Goal: Information Seeking & Learning: Learn about a topic

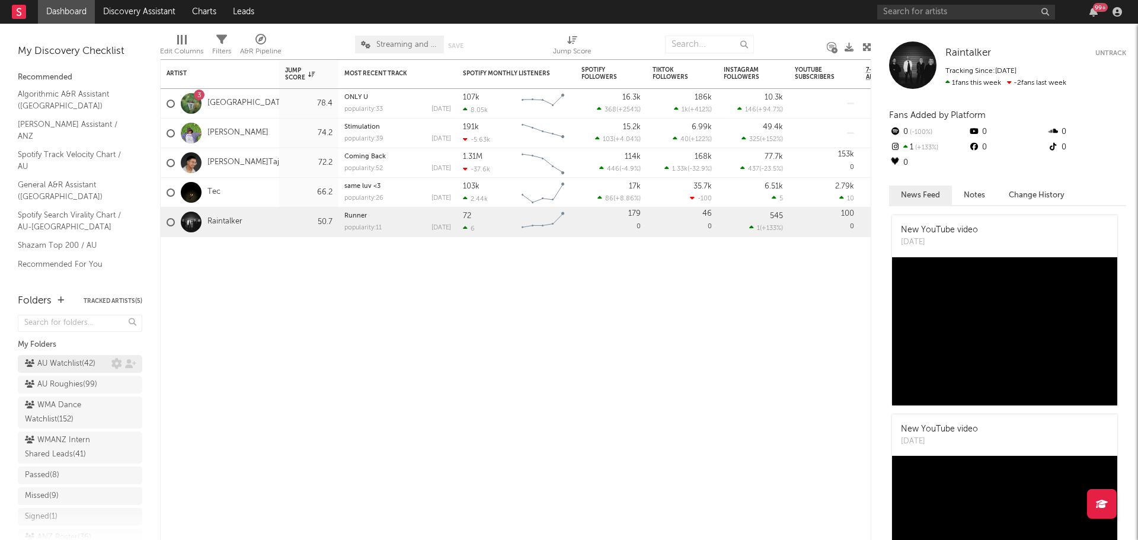
drag, startPoint x: 0, startPoint y: 0, endPoint x: 75, endPoint y: 361, distance: 368.8
click at [75, 361] on div "AU Watchlist ( 42 )" at bounding box center [60, 364] width 71 height 14
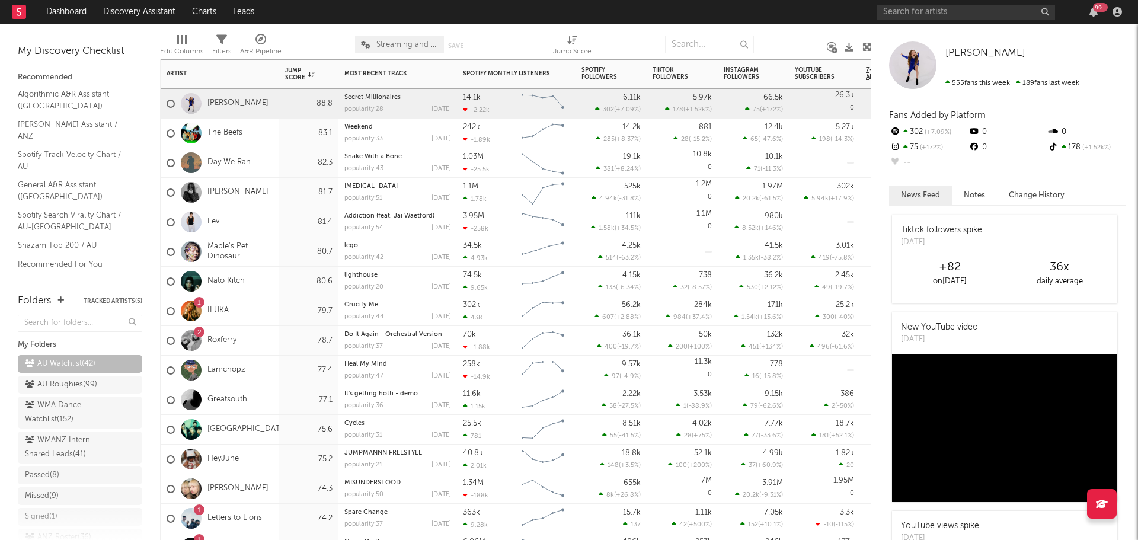
click at [274, 248] on div "Maple's Pet Dinosaur" at bounding box center [220, 252] width 119 height 30
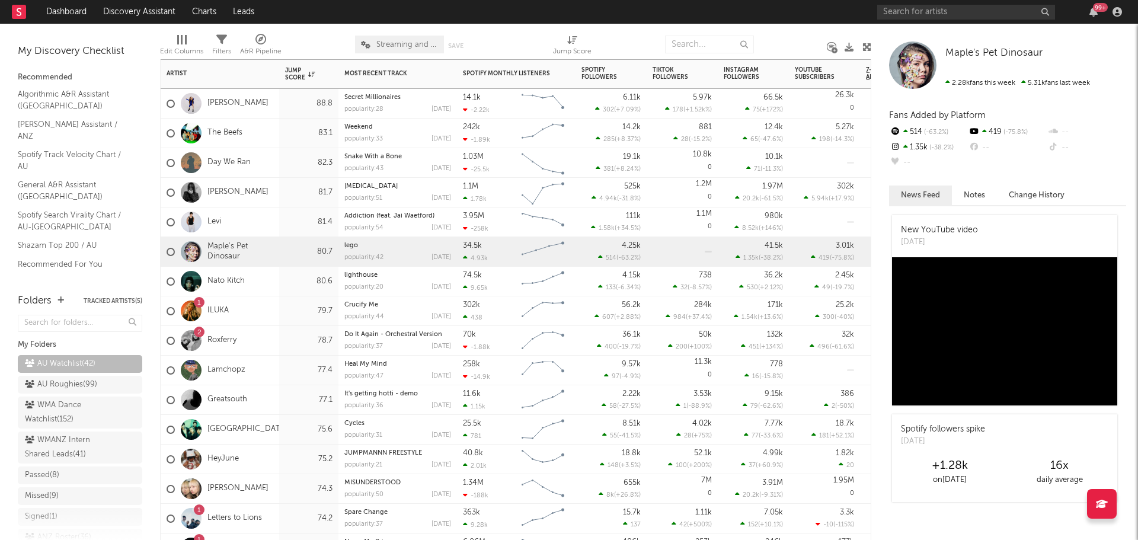
click at [281, 279] on div "80.6" at bounding box center [308, 282] width 59 height 30
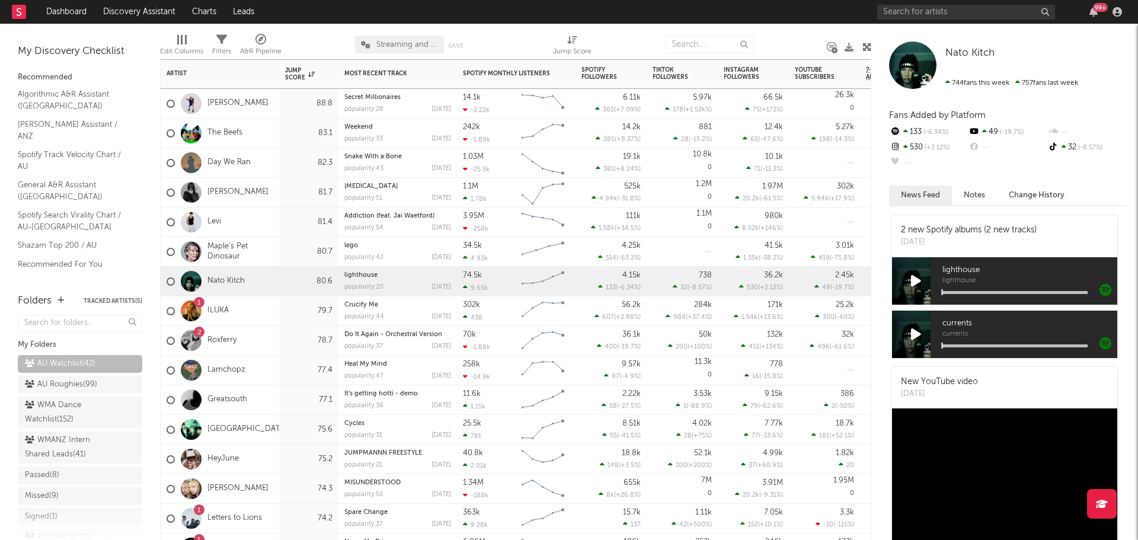
click at [273, 340] on div "2 Roxferry" at bounding box center [220, 341] width 119 height 30
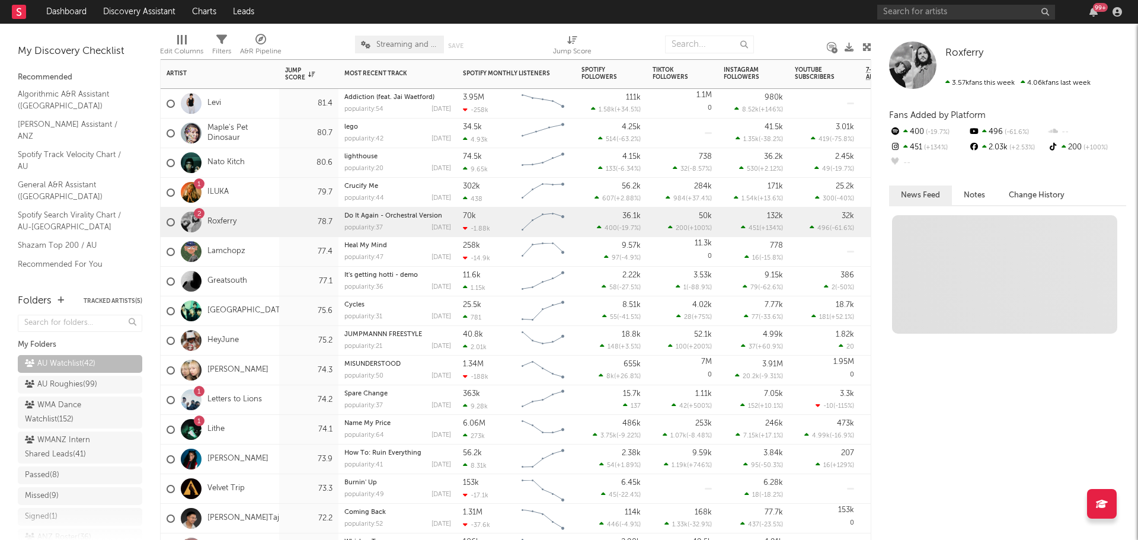
click at [274, 341] on div "HeyJune" at bounding box center [220, 341] width 119 height 30
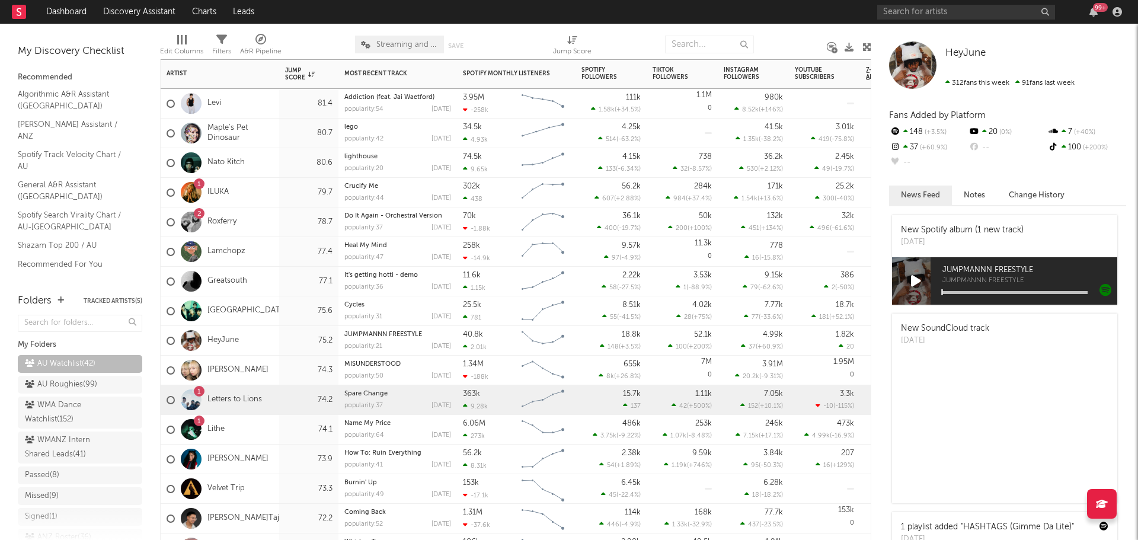
click at [272, 395] on div "1 Letters to Lions" at bounding box center [220, 400] width 119 height 30
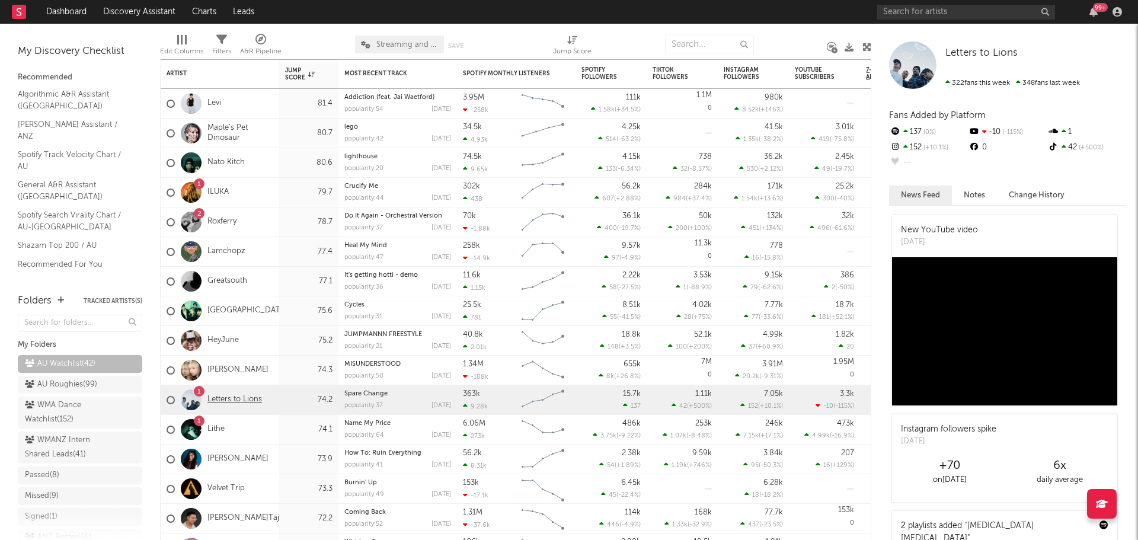
click at [238, 400] on link "Letters to Lions" at bounding box center [235, 400] width 55 height 10
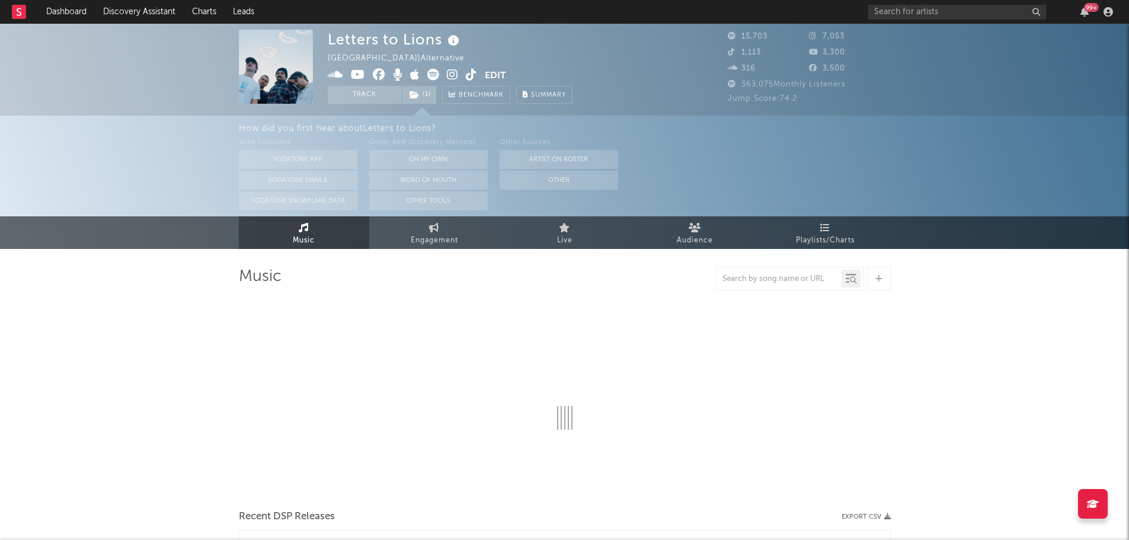
select select "6m"
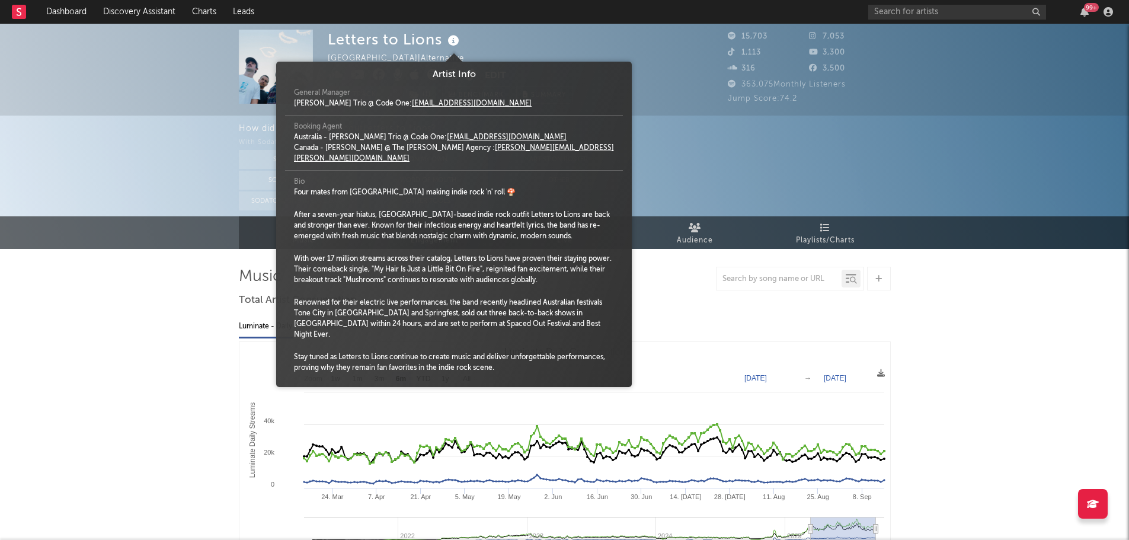
click at [455, 39] on icon at bounding box center [453, 41] width 17 height 17
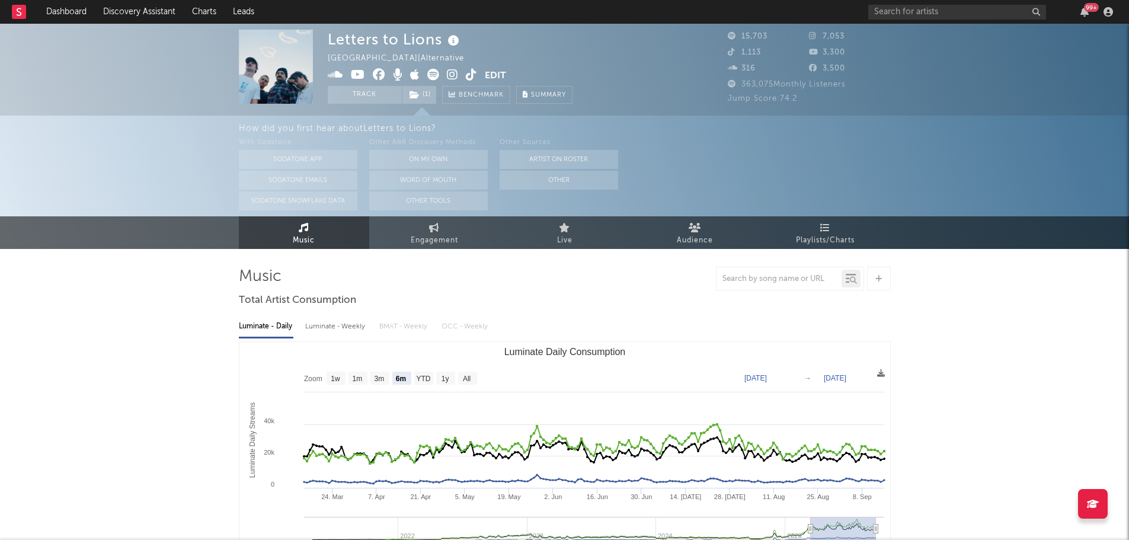
click at [455, 39] on icon at bounding box center [453, 41] width 17 height 17
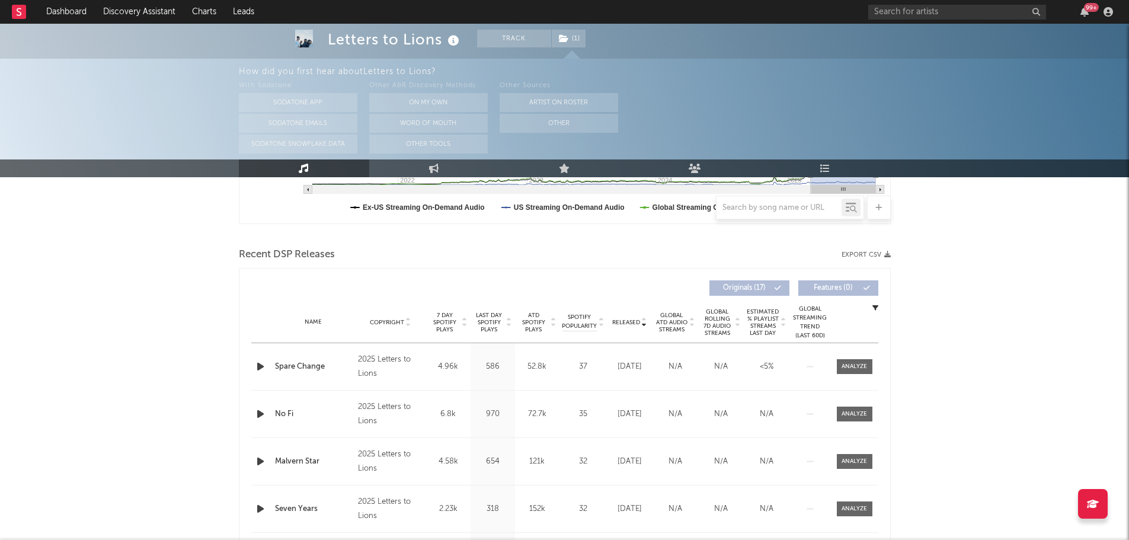
scroll to position [415, 0]
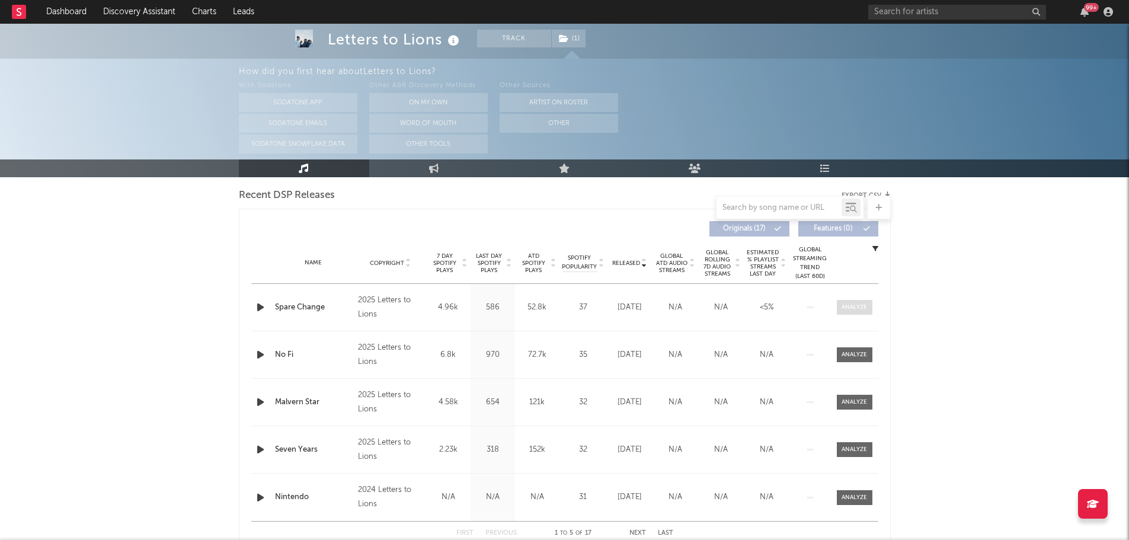
click at [854, 305] on div at bounding box center [854, 307] width 25 height 9
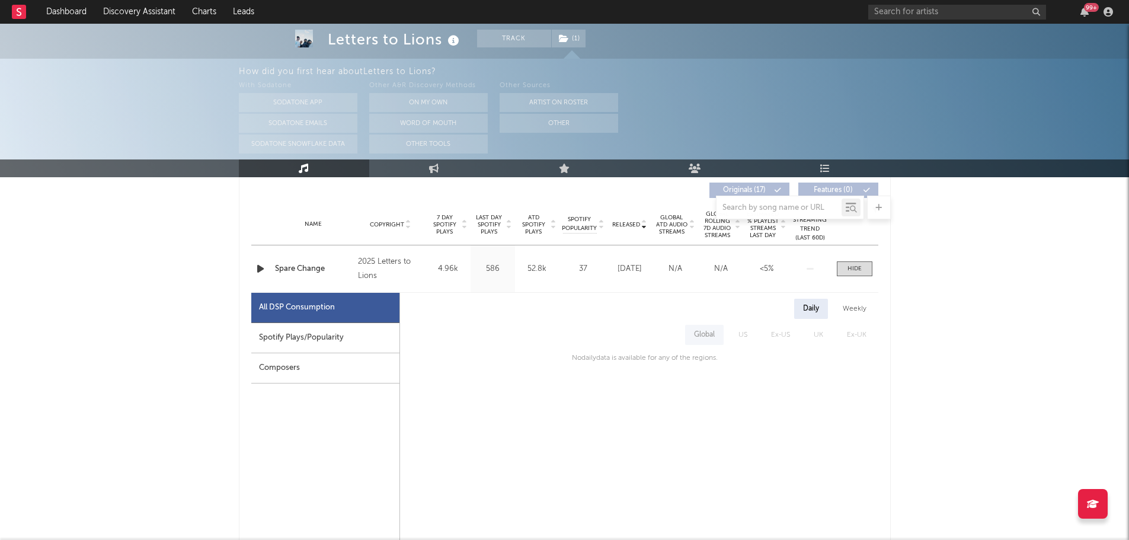
scroll to position [474, 0]
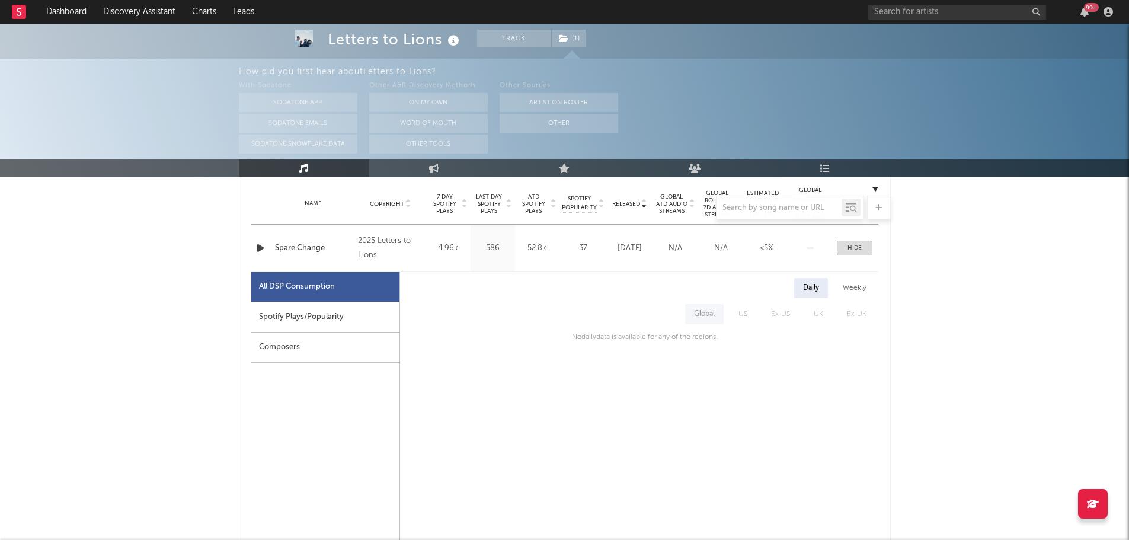
click at [316, 312] on div "Spotify Plays/Popularity" at bounding box center [325, 317] width 148 height 30
select select "1w"
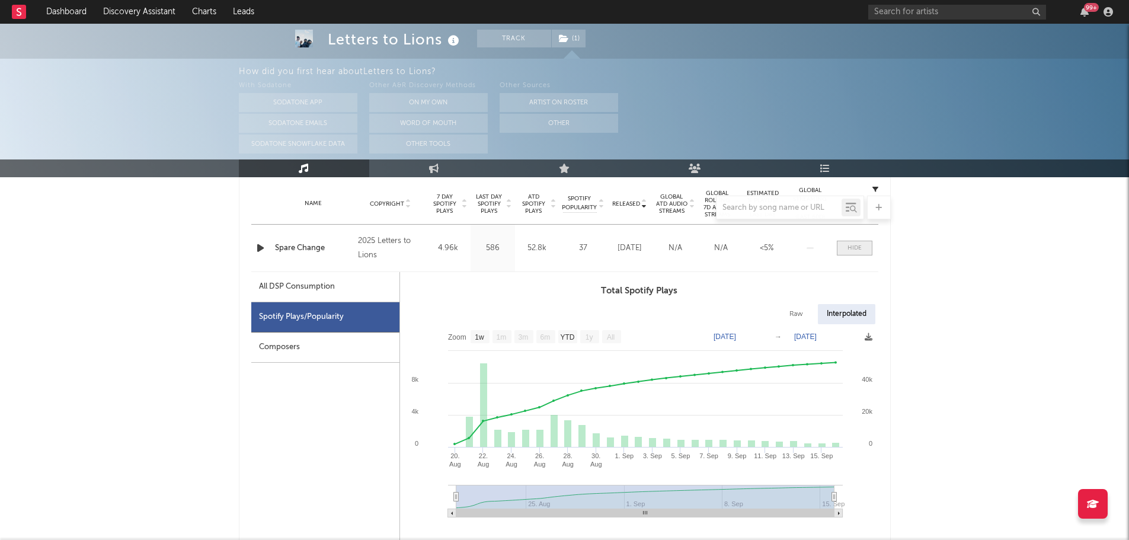
click at [857, 247] on div at bounding box center [855, 248] width 14 height 9
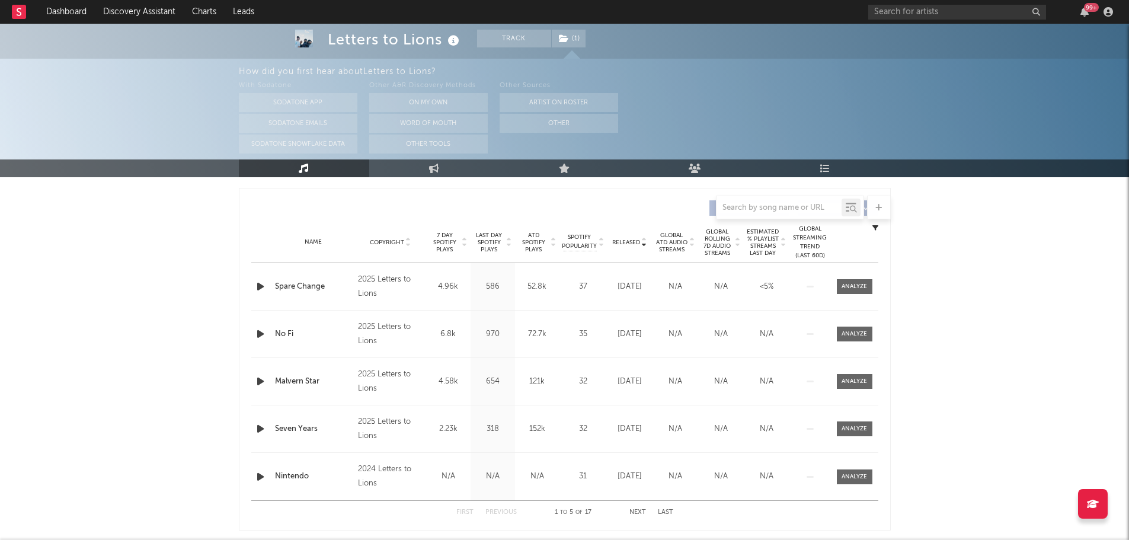
scroll to position [415, 0]
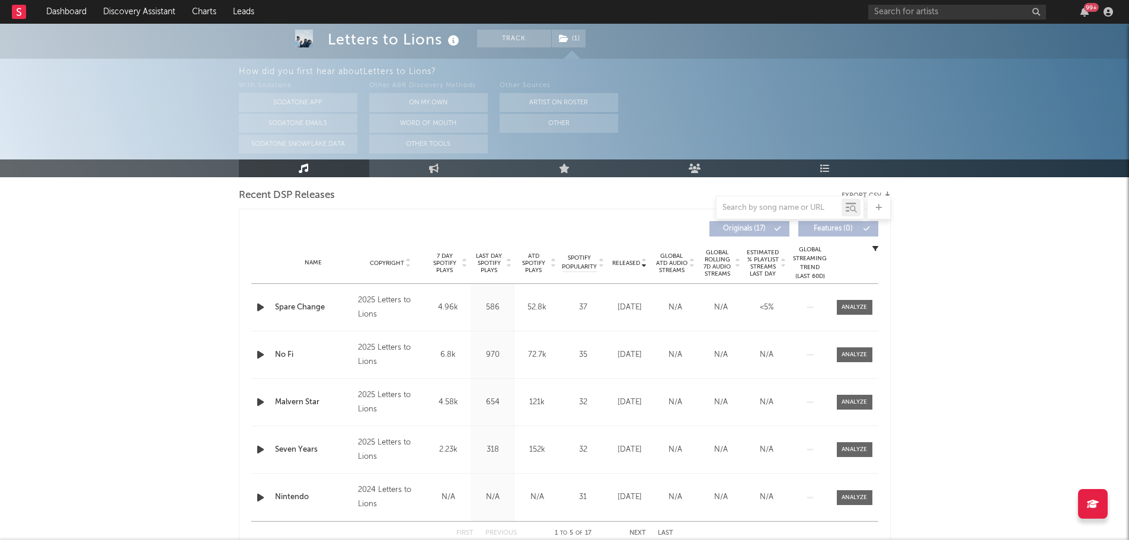
click at [494, 263] on span "Last Day Spotify Plays" at bounding box center [489, 263] width 31 height 21
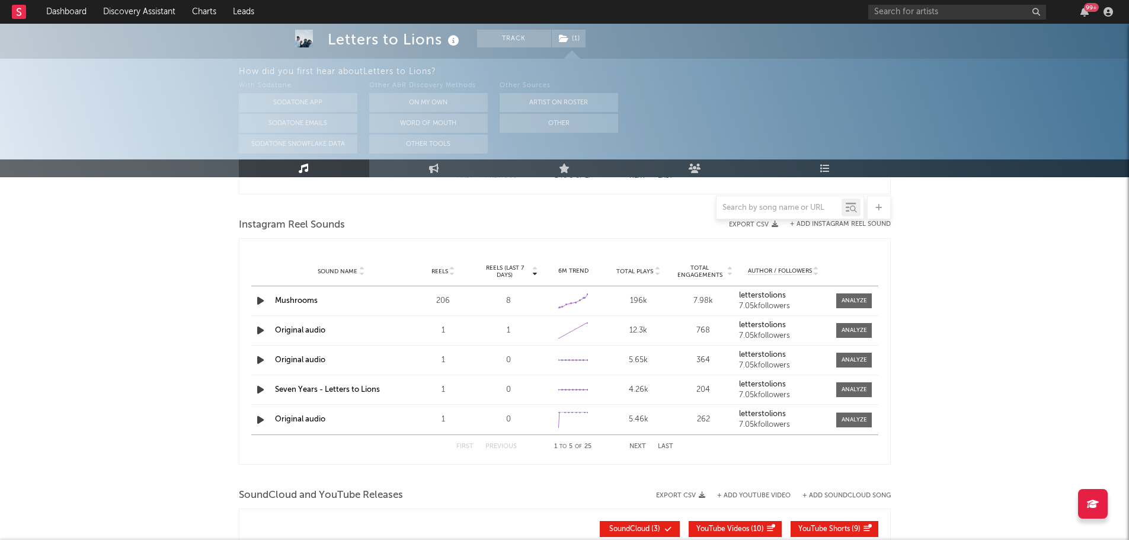
scroll to position [771, 0]
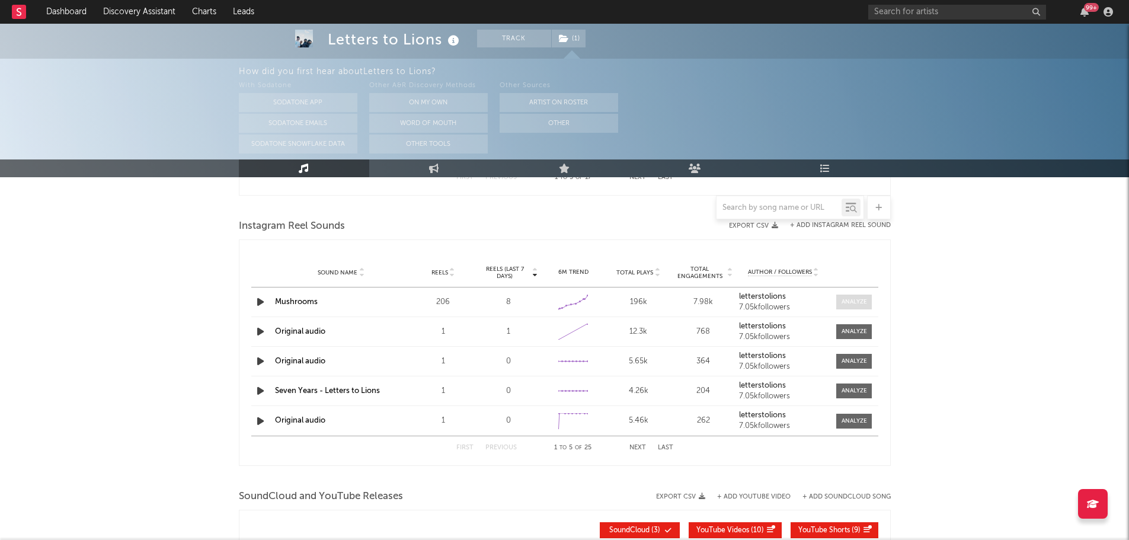
click at [855, 305] on div at bounding box center [854, 302] width 25 height 9
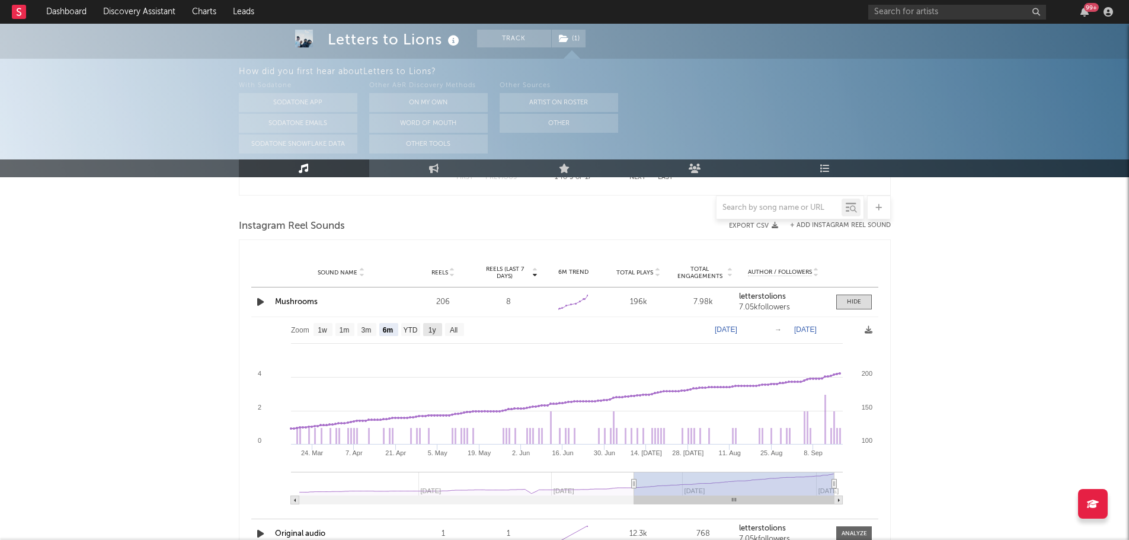
click at [432, 330] on text "1y" at bounding box center [432, 330] width 8 height 8
select select "1y"
type input "[DATE]"
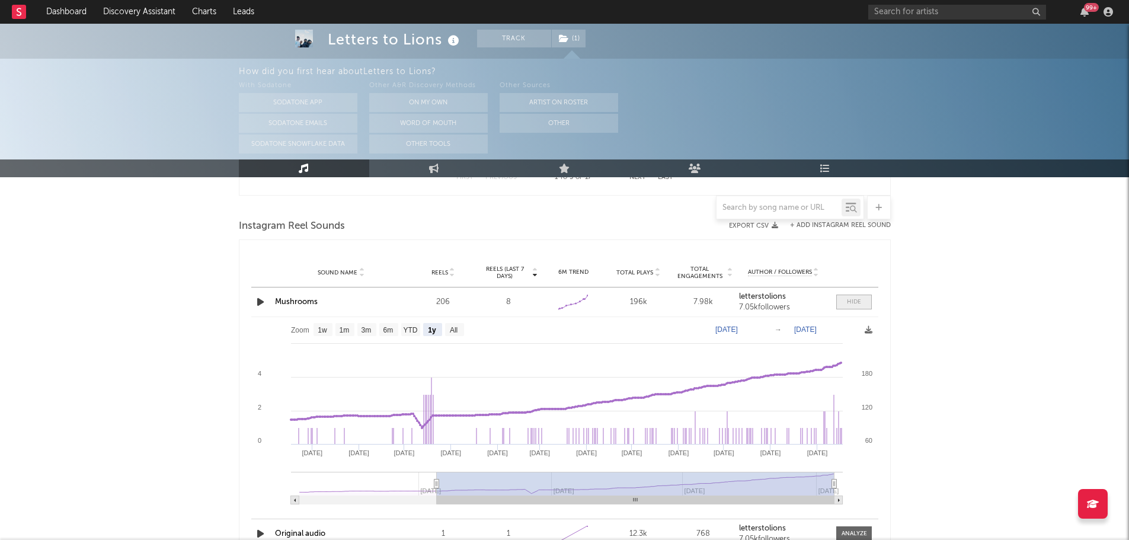
click at [850, 297] on span at bounding box center [855, 302] width 36 height 15
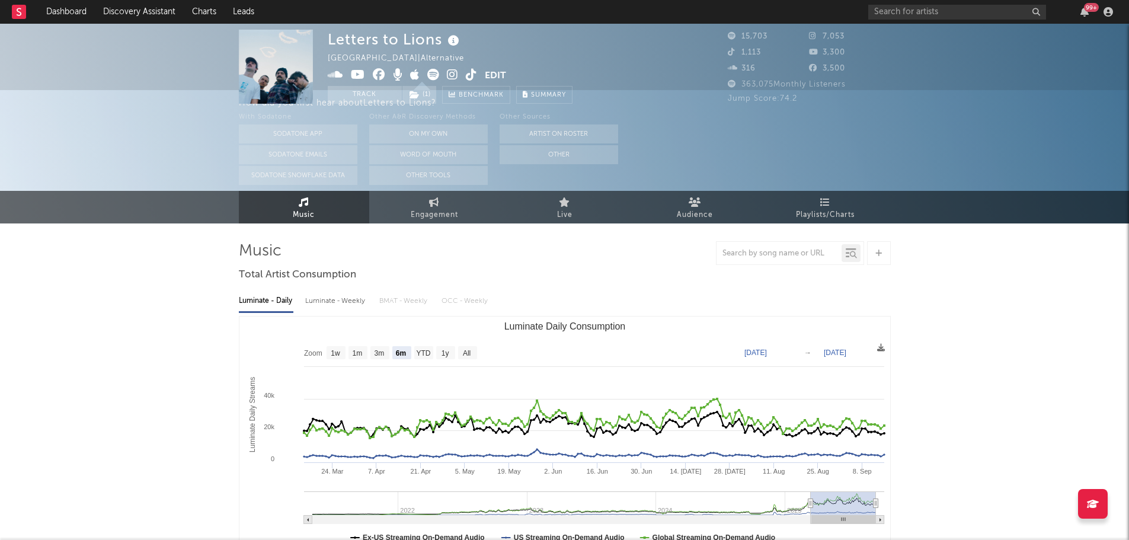
scroll to position [0, 0]
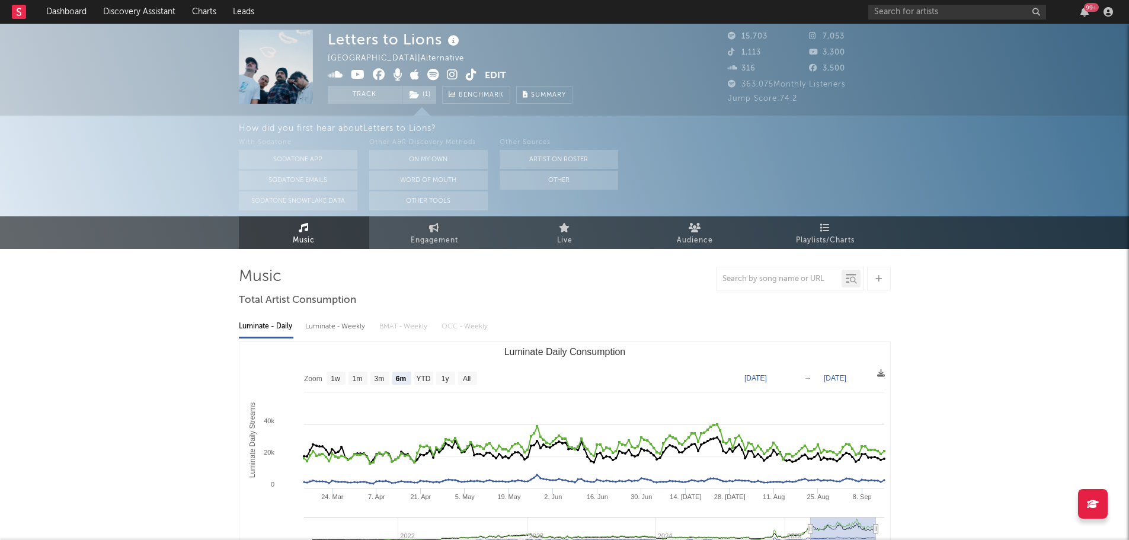
click at [472, 77] on icon at bounding box center [471, 75] width 11 height 12
click at [443, 243] on span "Engagement" at bounding box center [434, 241] width 47 height 14
select select "1w"
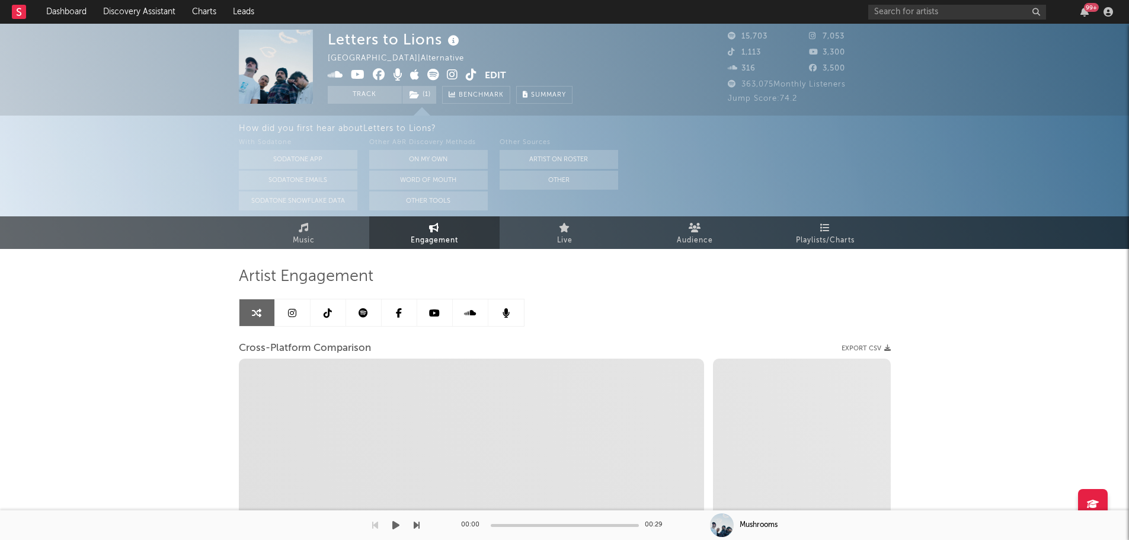
select select "1m"
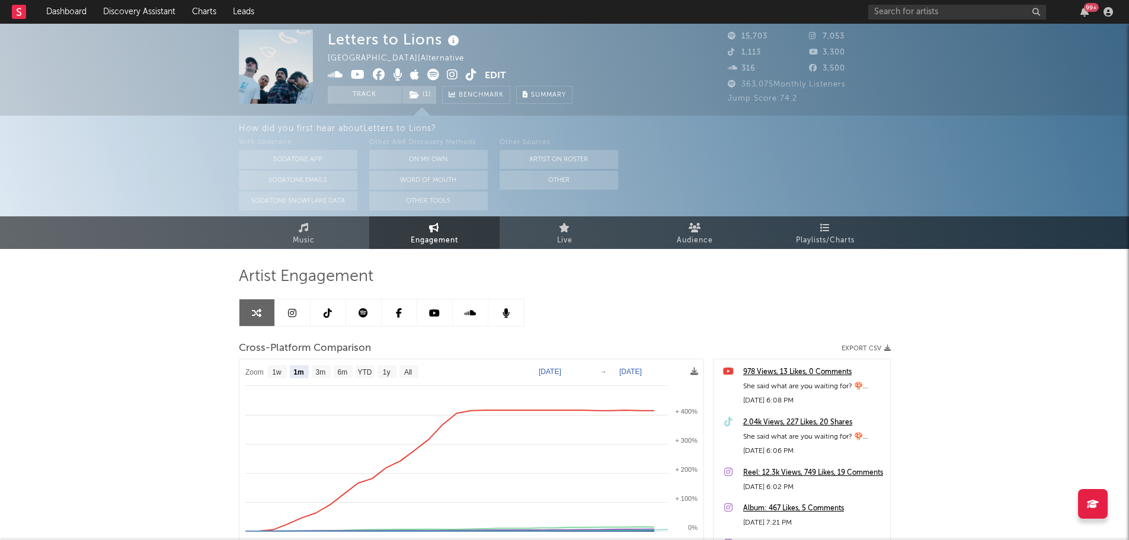
drag, startPoint x: 67, startPoint y: 368, endPoint x: 74, endPoint y: 368, distance: 6.5
click at [67, 368] on div "Letters to Lions Australia | Alternative Edit Track ( 1 ) Benchmark Summary 15,…" at bounding box center [564, 388] width 1129 height 729
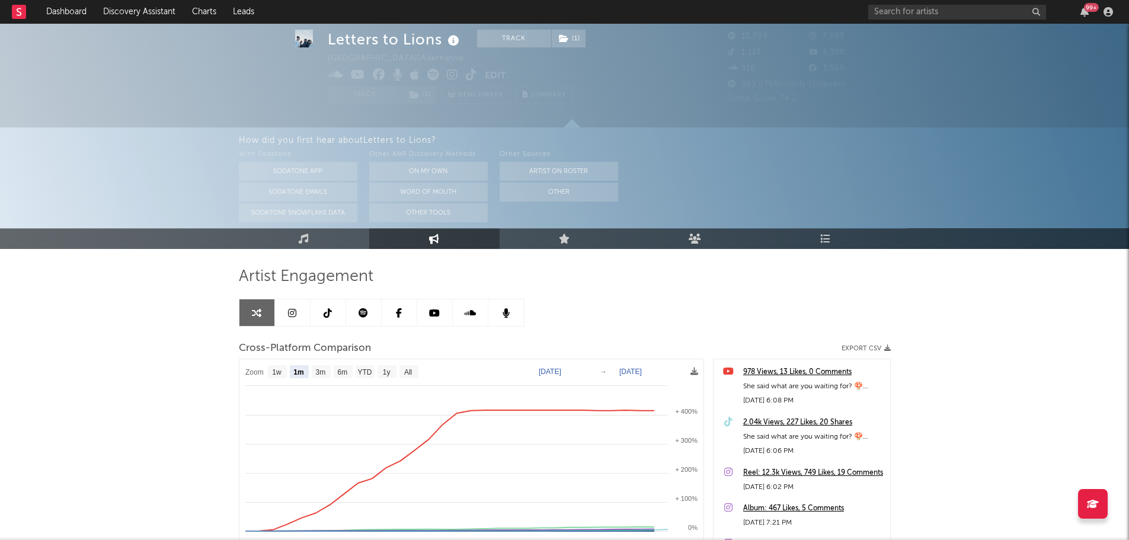
scroll to position [119, 0]
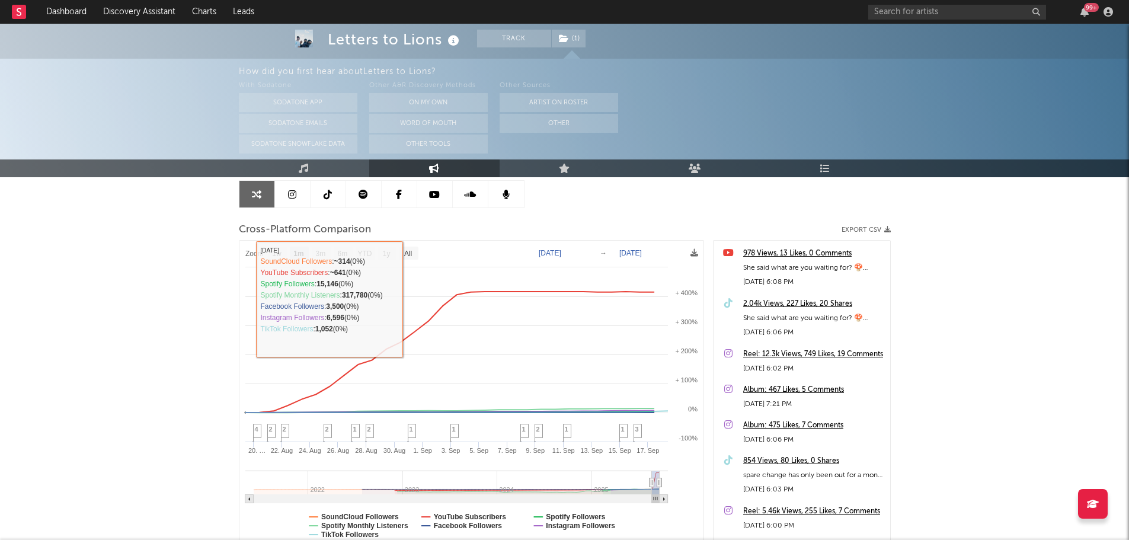
click at [127, 331] on div "Letters to Lions Track ( 1 ) [GEOGRAPHIC_DATA] | Alternative Edit Track ( 1 ) B…" at bounding box center [564, 269] width 1129 height 729
